Goal: Task Accomplishment & Management: Manage account settings

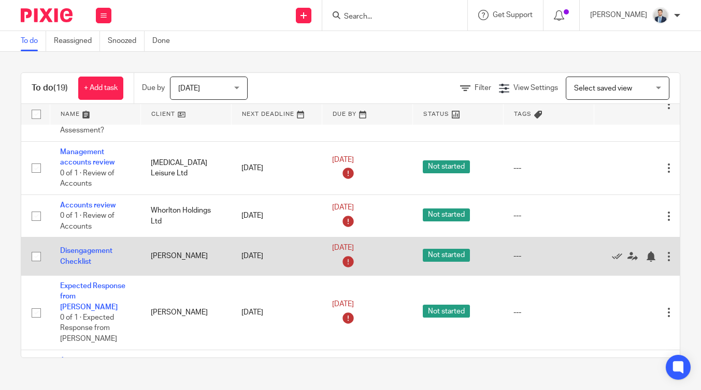
scroll to position [567, 0]
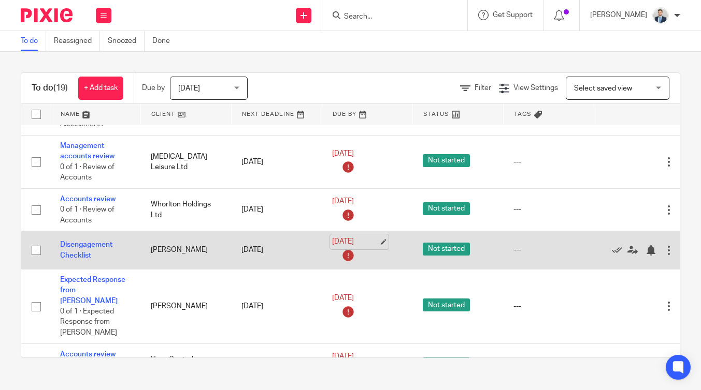
click at [352, 237] on link "25 Aug 2025" at bounding box center [355, 242] width 47 height 11
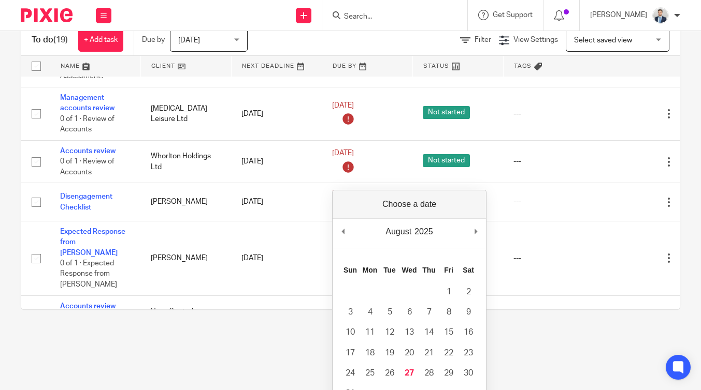
scroll to position [90, 0]
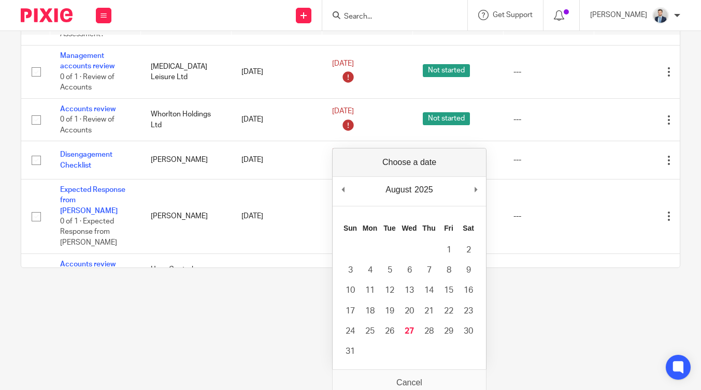
click at [483, 178] on div "August January February March April May June July August September October Nove…" at bounding box center [408, 192] width 153 height 30
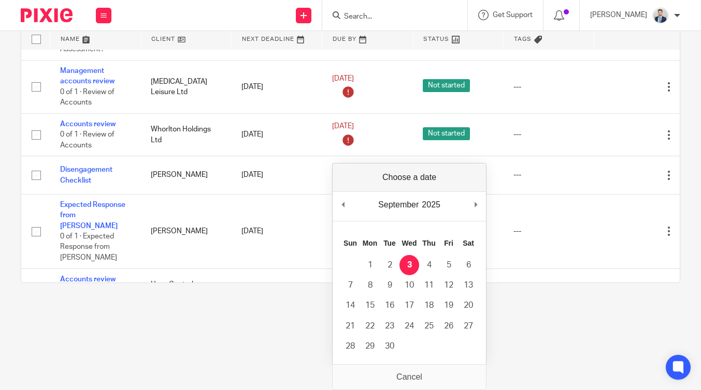
scroll to position [0, 0]
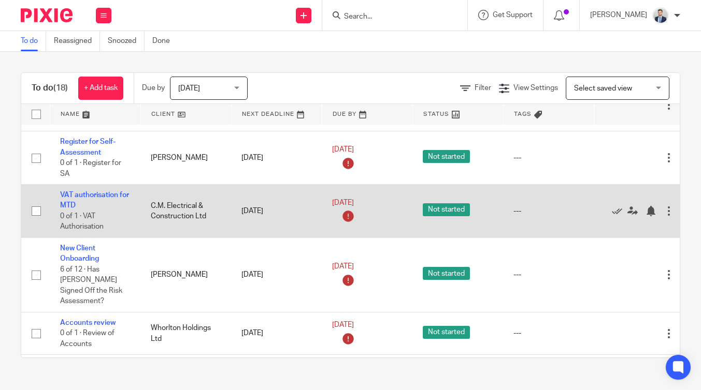
scroll to position [446, 0]
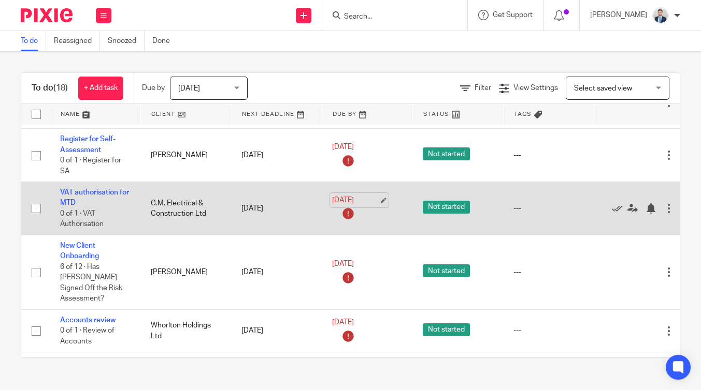
click at [347, 197] on link "22 Aug 2025" at bounding box center [355, 200] width 47 height 11
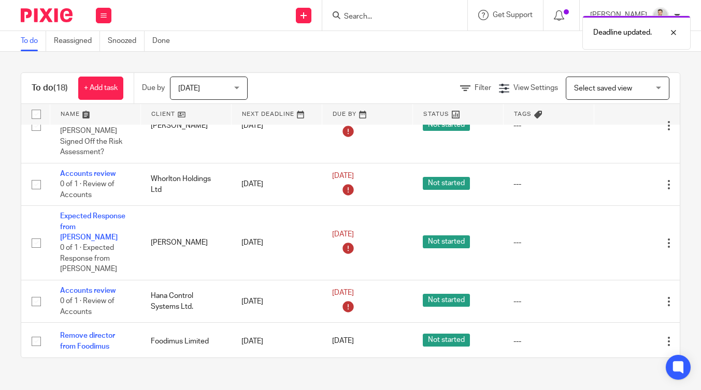
scroll to position [598, 0]
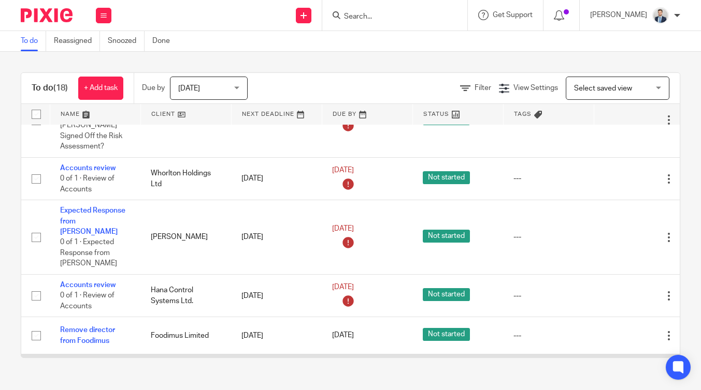
click at [616, 368] on icon at bounding box center [617, 373] width 10 height 10
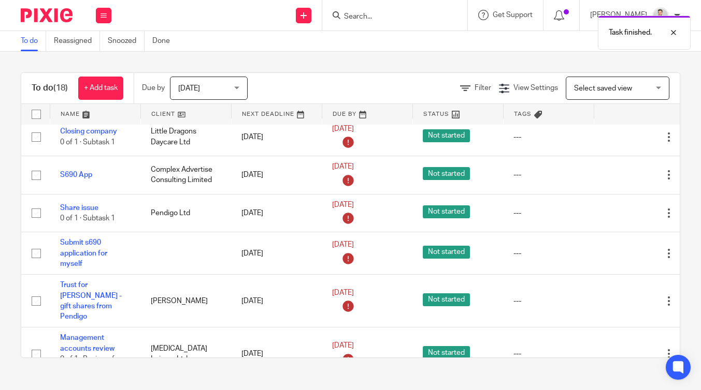
scroll to position [0, 0]
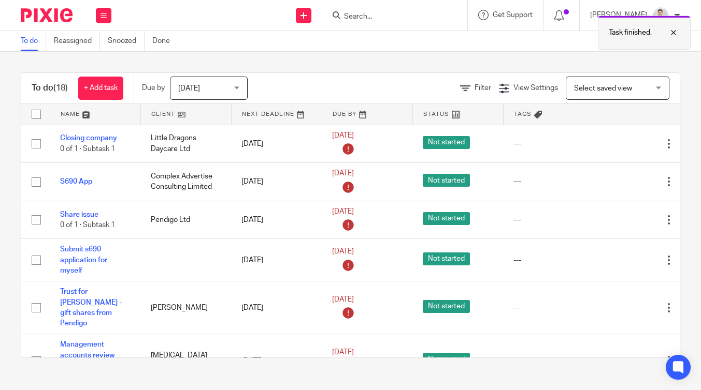
click at [672, 33] on div at bounding box center [665, 32] width 28 height 12
click at [564, 14] on icon at bounding box center [559, 15] width 10 height 10
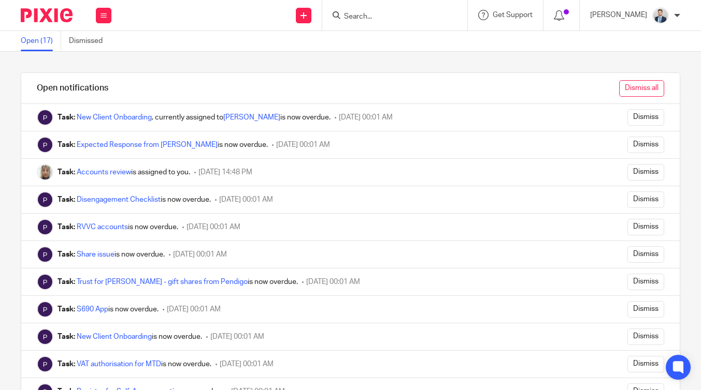
click at [658, 84] on input "Dismiss all" at bounding box center [641, 88] width 45 height 17
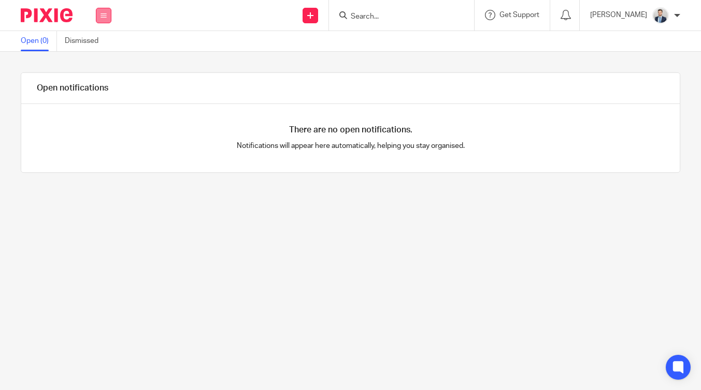
click at [105, 18] on button at bounding box center [104, 16] width 16 height 16
click at [100, 48] on link "Work" at bounding box center [98, 48] width 17 height 7
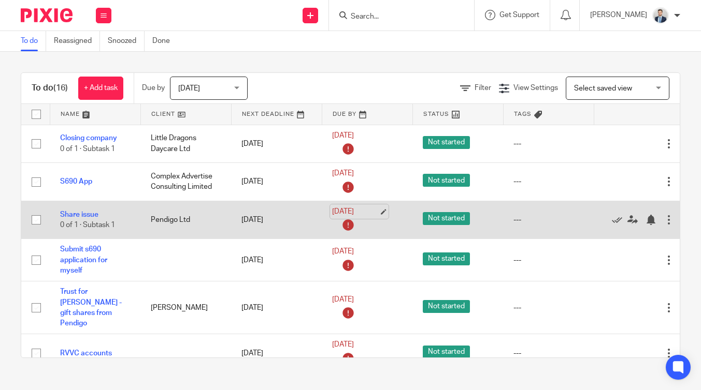
click at [360, 213] on link "[DATE]" at bounding box center [355, 212] width 47 height 11
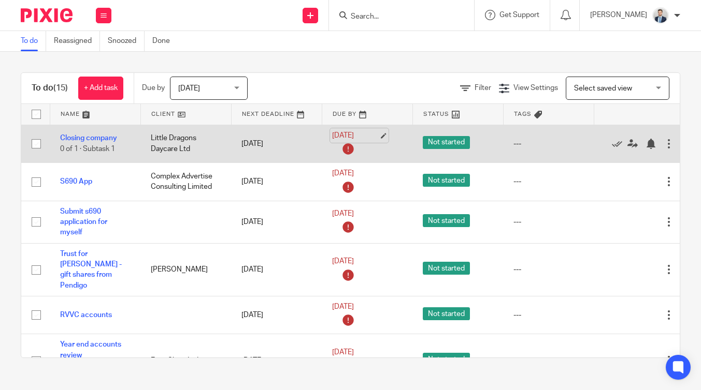
click at [354, 133] on link "[DATE]" at bounding box center [355, 135] width 47 height 11
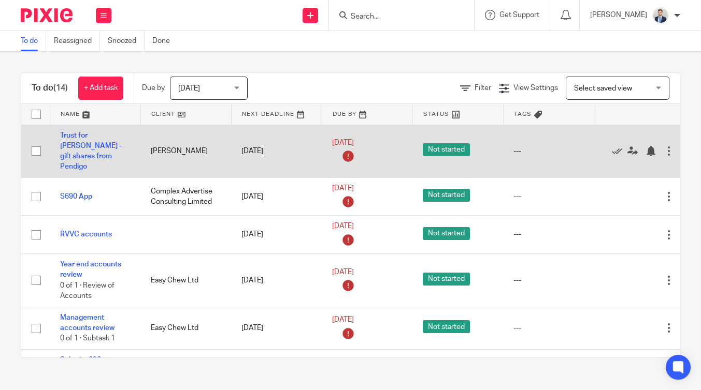
click at [669, 146] on div at bounding box center [668, 151] width 10 height 10
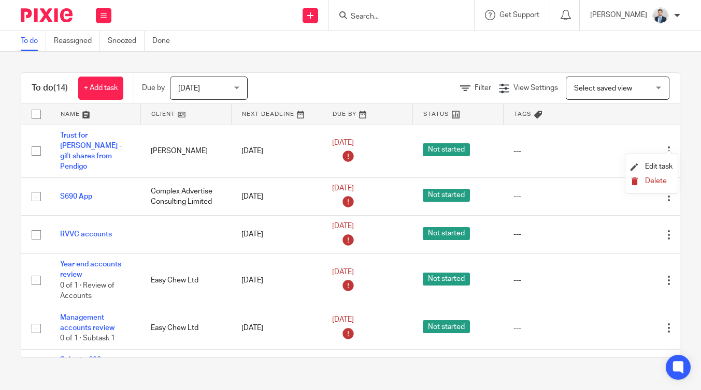
click at [650, 180] on span "Delete" at bounding box center [656, 181] width 22 height 7
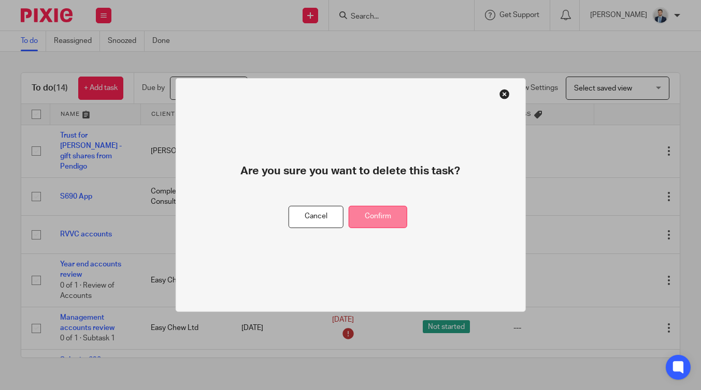
click at [384, 220] on button "Confirm" at bounding box center [377, 217] width 59 height 22
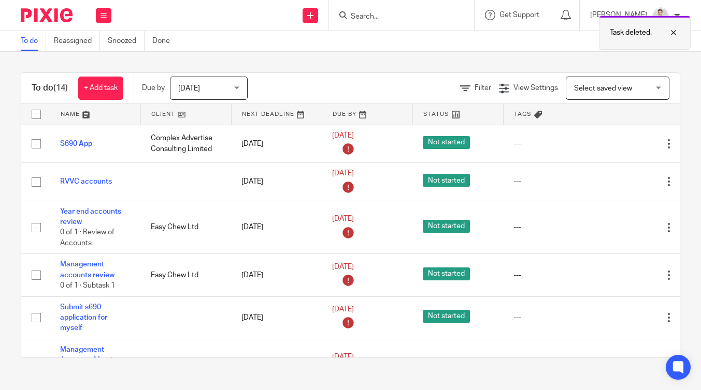
click at [678, 25] on div "Task deleted." at bounding box center [645, 33] width 92 height 34
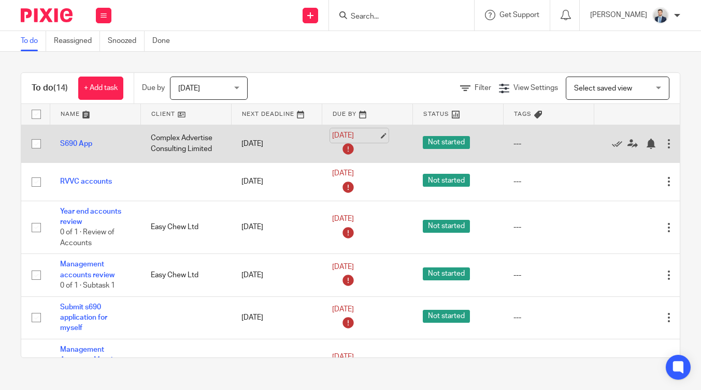
click at [352, 136] on link "[DATE]" at bounding box center [355, 135] width 47 height 11
